Goal: Information Seeking & Learning: Learn about a topic

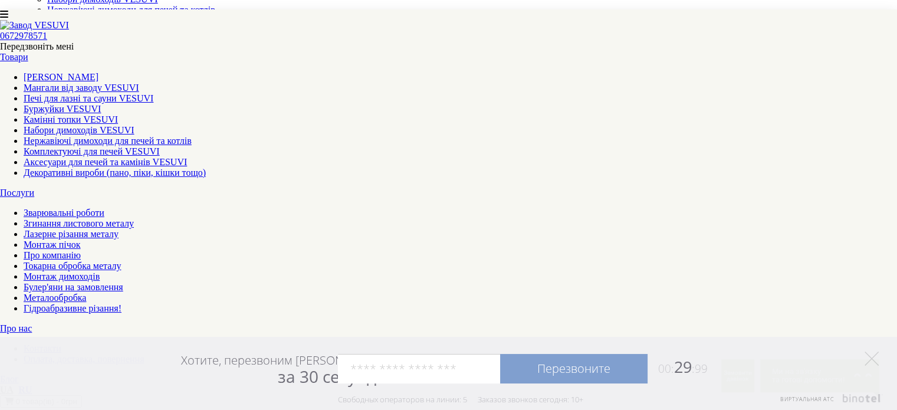
scroll to position [85, 0]
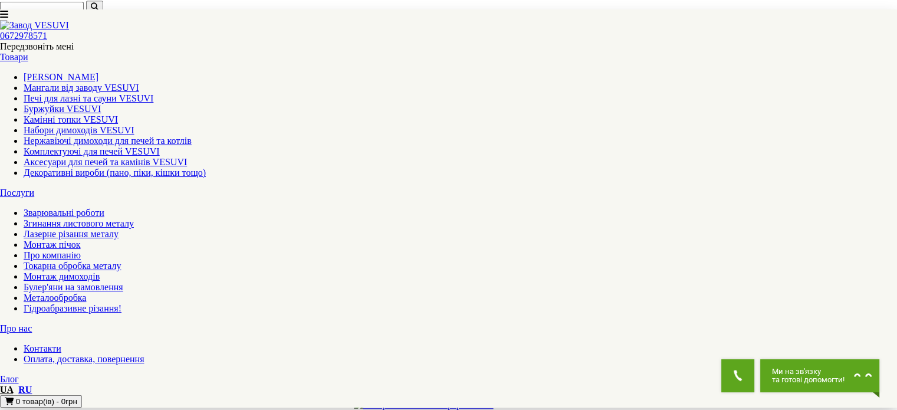
scroll to position [847, 0]
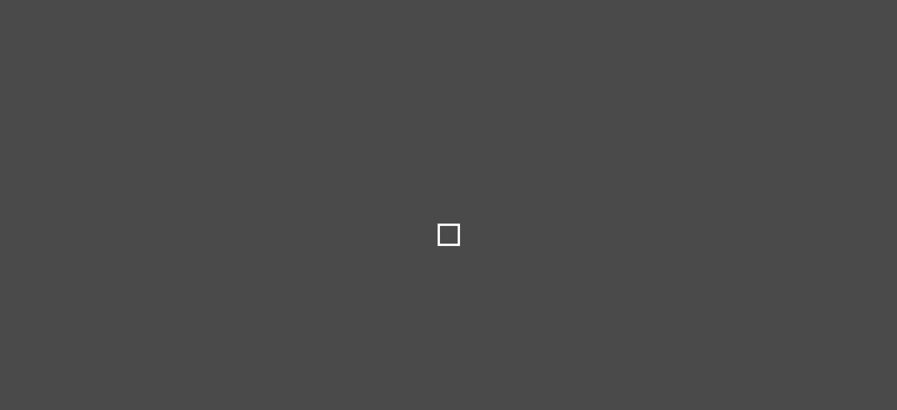
select select
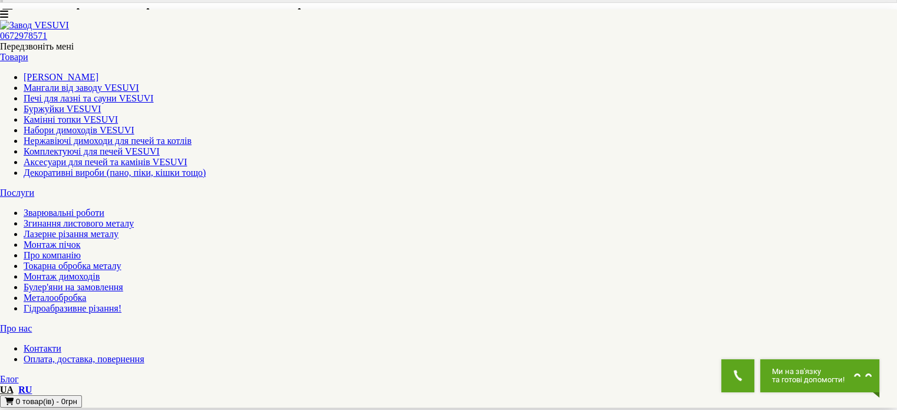
scroll to position [785, 0]
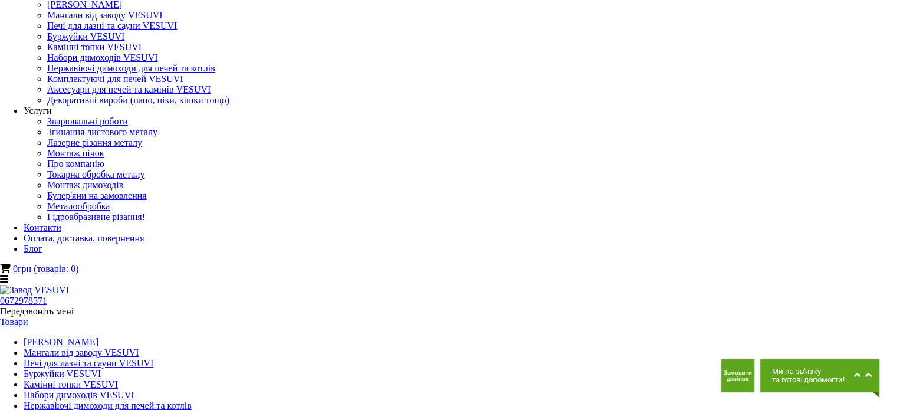
scroll to position [20, 0]
